Goal: Find contact information: Find contact information

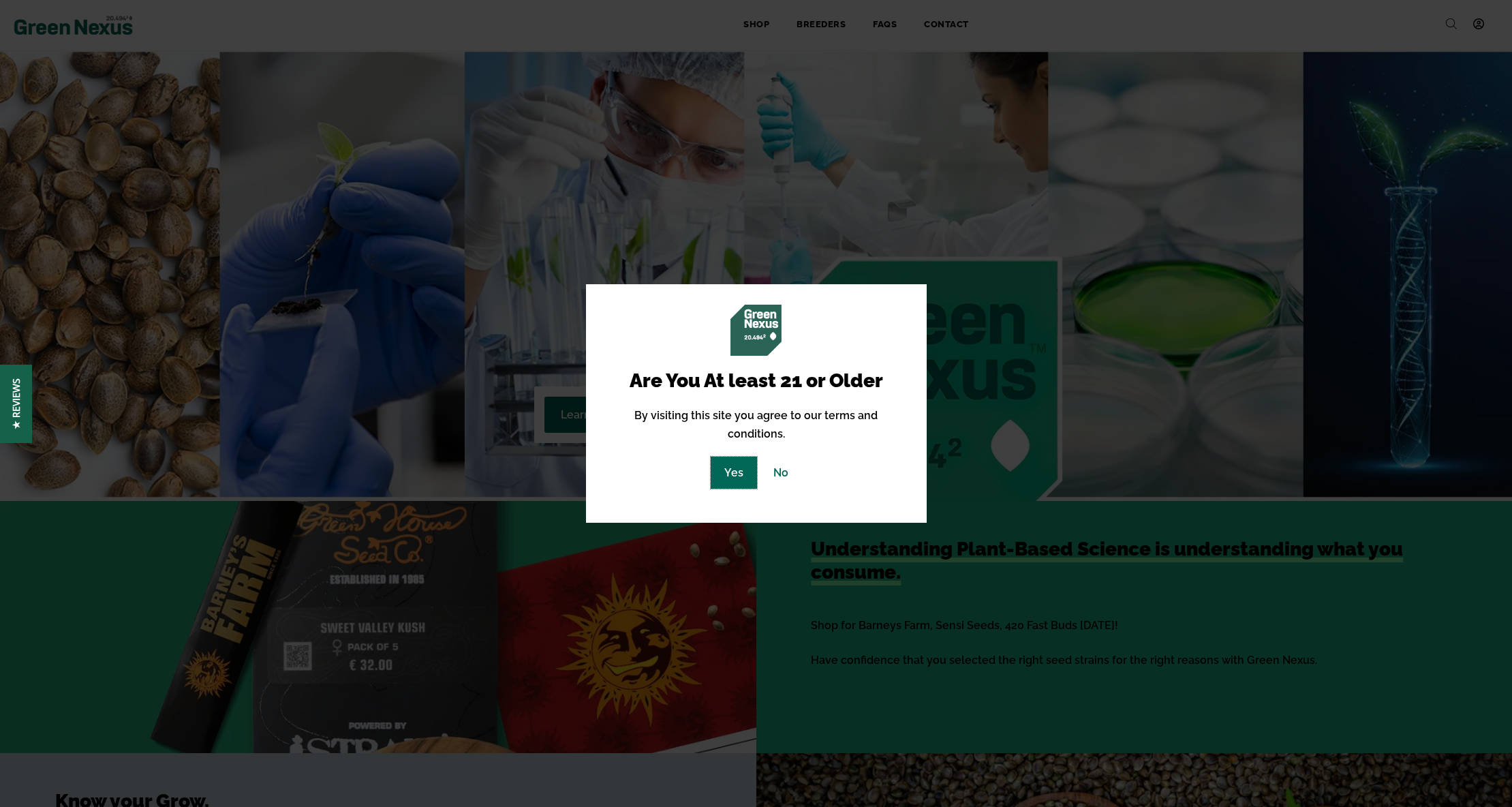
click at [741, 457] on link "Yes" at bounding box center [733, 472] width 46 height 32
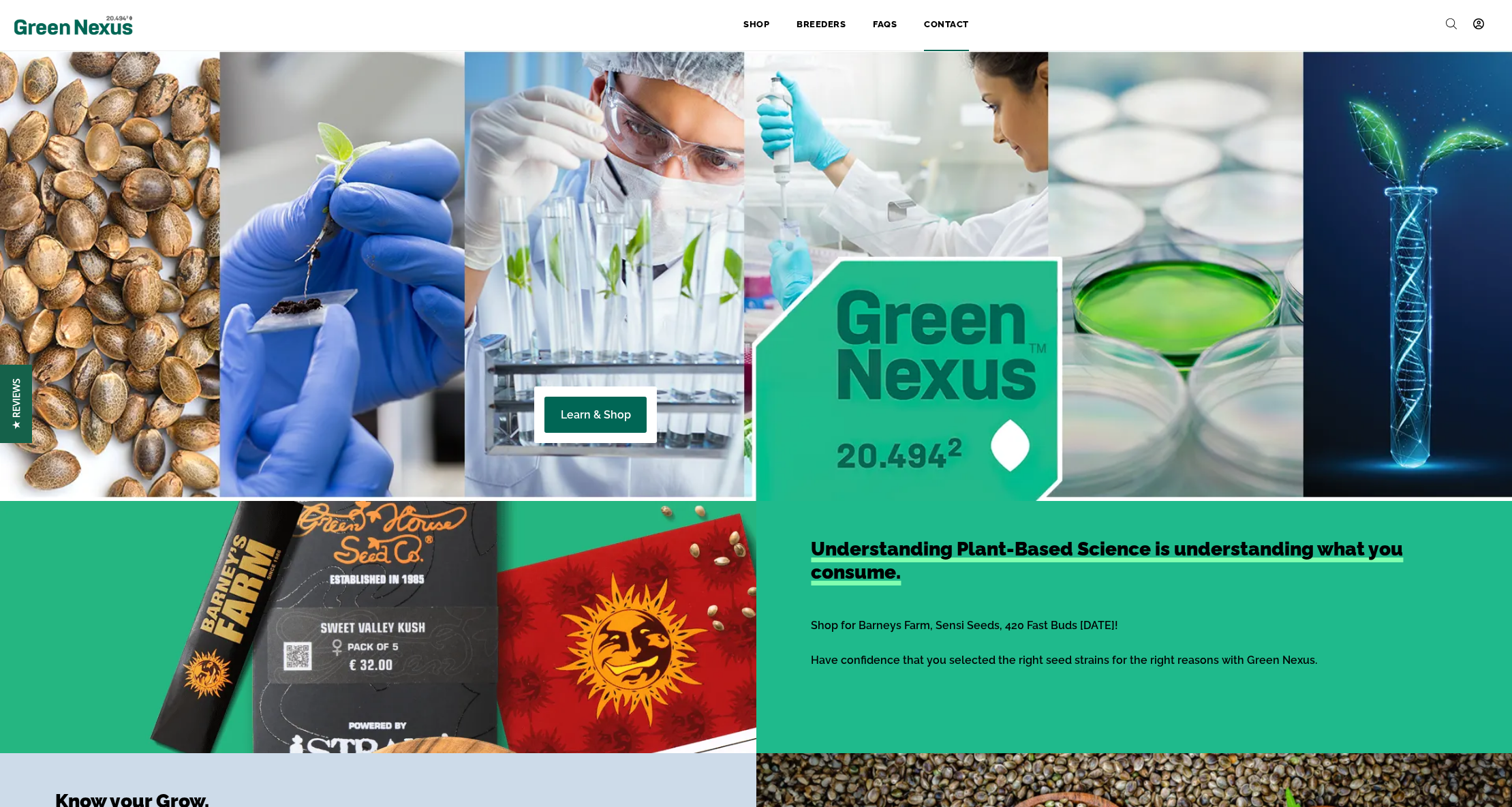
click at [943, 20] on link "Contact" at bounding box center [946, 25] width 72 height 30
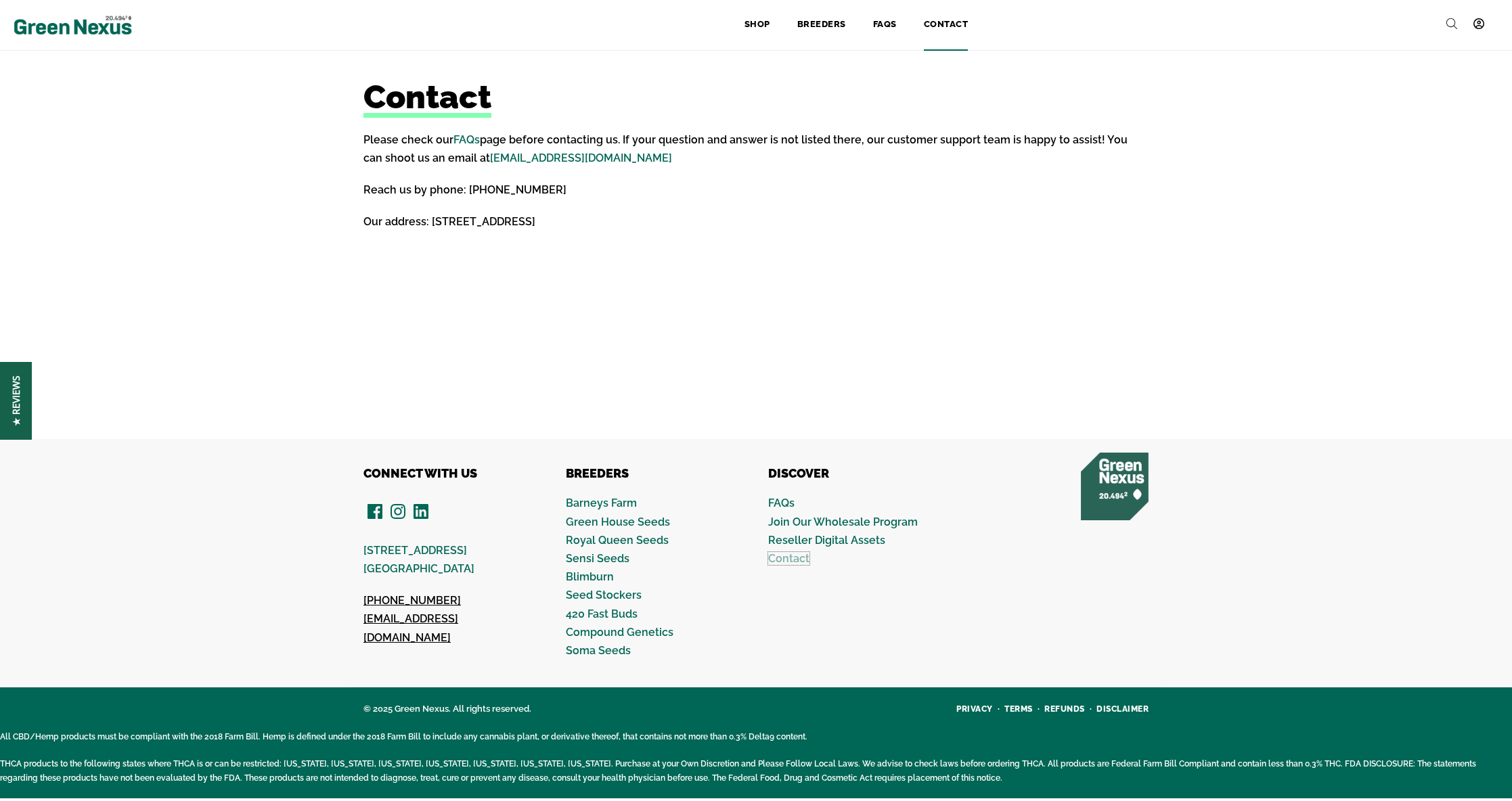
click at [788, 557] on link "Contact" at bounding box center [788, 558] width 41 height 13
